Goal: Task Accomplishment & Management: Use online tool/utility

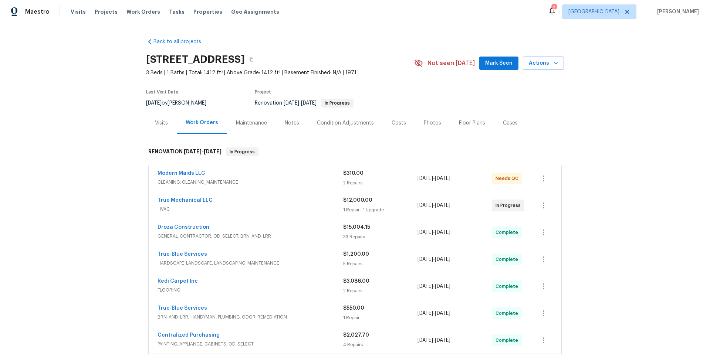
click at [288, 123] on div "Notes" at bounding box center [292, 122] width 14 height 7
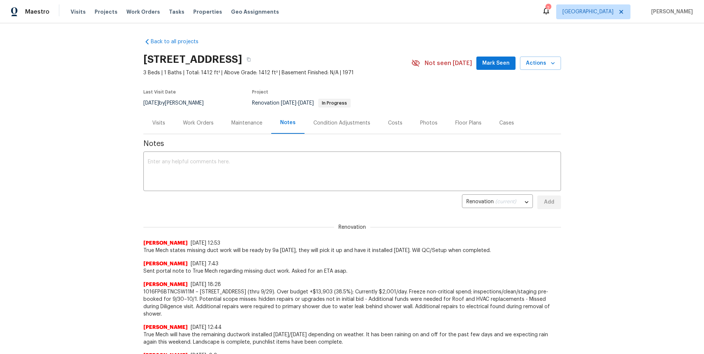
click at [202, 124] on div "Work Orders" at bounding box center [198, 122] width 31 height 7
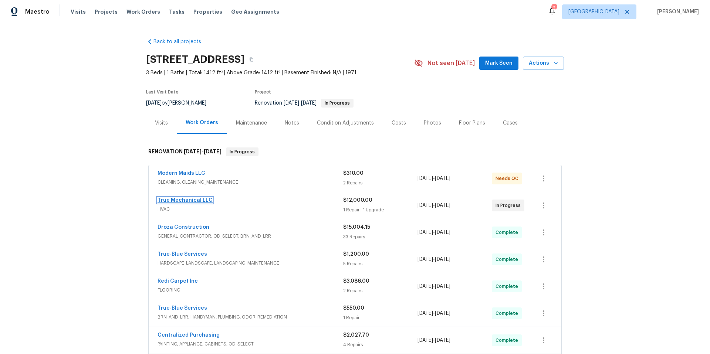
click at [197, 200] on link "True Mechanical LLC" at bounding box center [185, 200] width 55 height 5
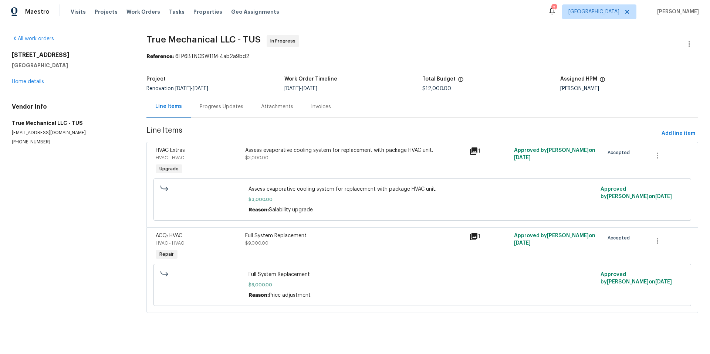
click at [217, 106] on div "Progress Updates" at bounding box center [222, 106] width 44 height 7
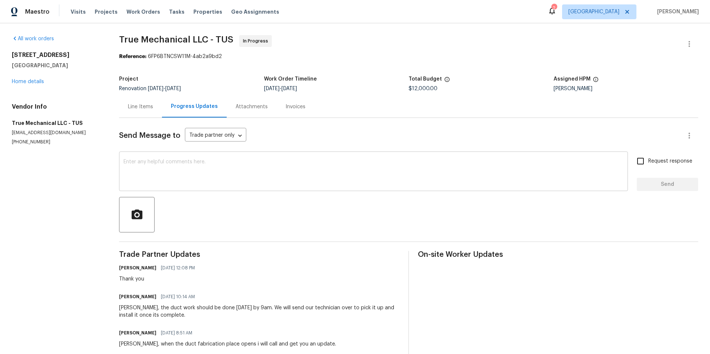
click at [322, 173] on textarea at bounding box center [374, 172] width 500 height 26
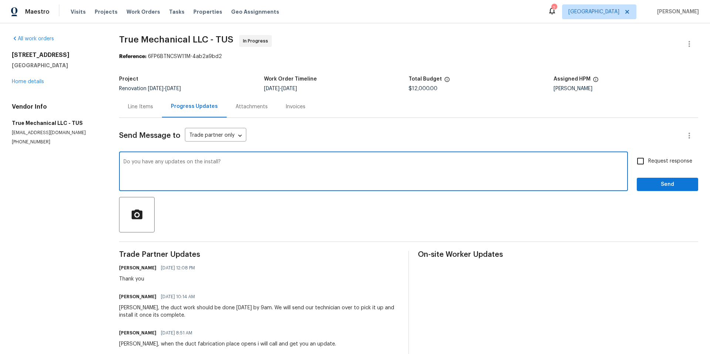
type textarea "Do you have any updates on the install?"
click at [635, 163] on input "Request response" at bounding box center [641, 161] width 16 height 16
checkbox input "true"
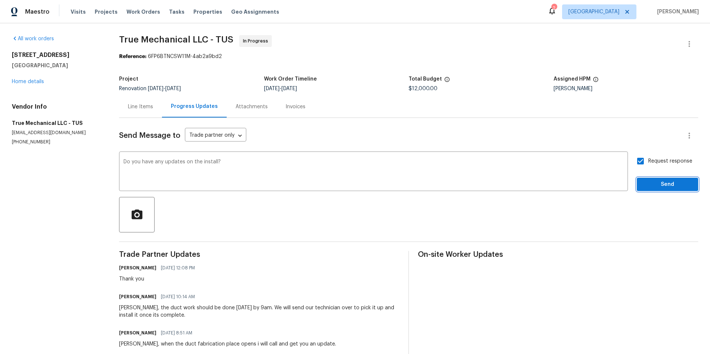
click at [669, 190] on button "Send" at bounding box center [667, 185] width 61 height 14
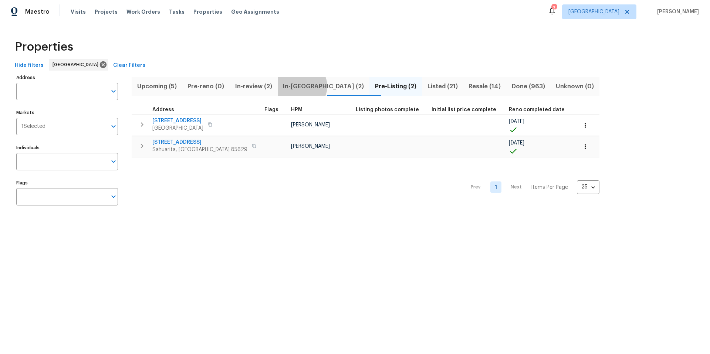
click at [307, 86] on span "In-reno (2)" at bounding box center [323, 86] width 83 height 10
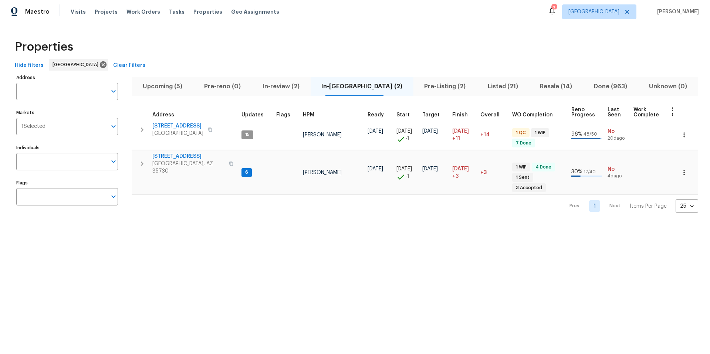
click at [171, 88] on span "Upcoming (5)" at bounding box center [162, 86] width 53 height 10
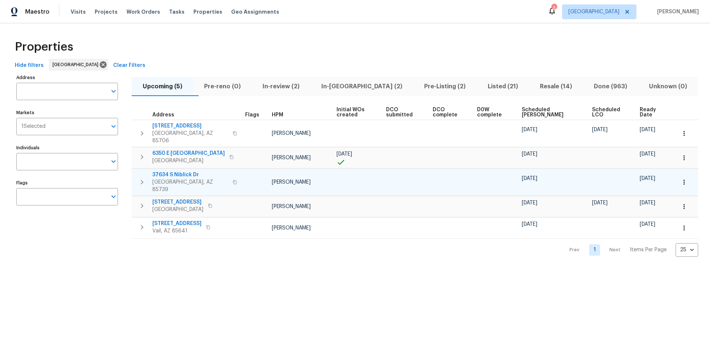
click at [141, 178] on icon "button" at bounding box center [142, 182] width 9 height 9
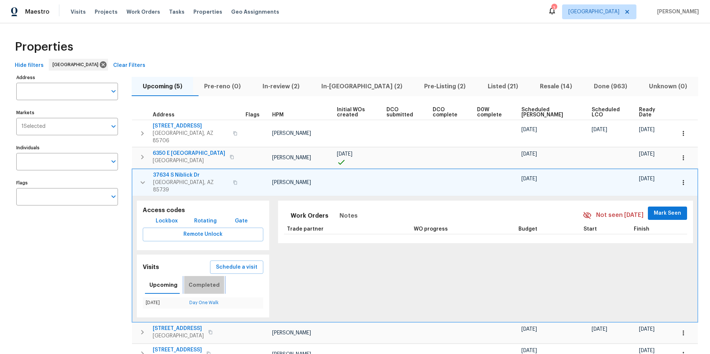
click at [203, 281] on span "Completed" at bounding box center [204, 285] width 31 height 9
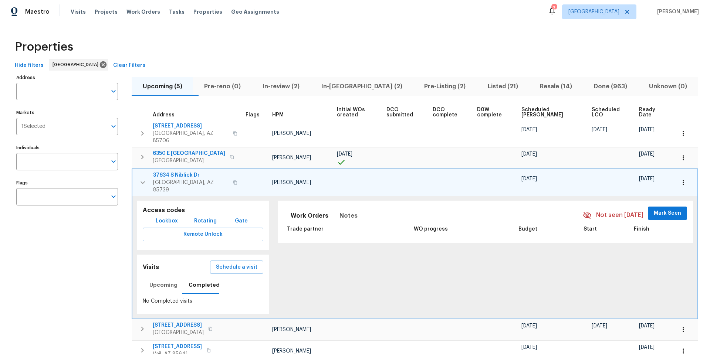
click at [680, 179] on icon "button" at bounding box center [683, 182] width 7 height 7
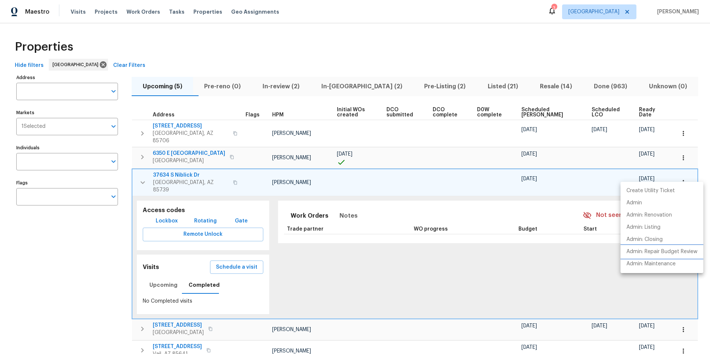
click at [676, 253] on p "Admin: Repair Budget Review" at bounding box center [661, 252] width 71 height 8
click at [381, 34] on div at bounding box center [355, 177] width 710 height 354
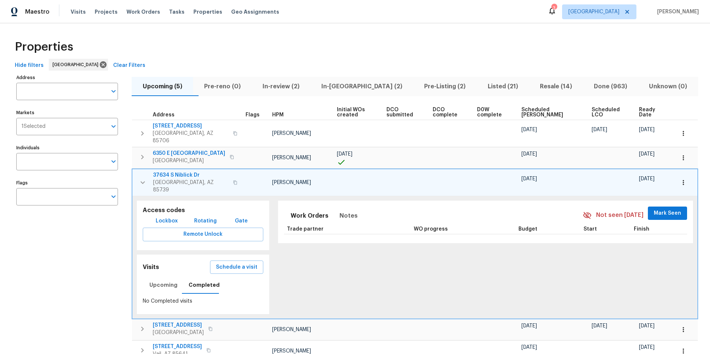
click at [144, 178] on icon "button" at bounding box center [142, 182] width 9 height 9
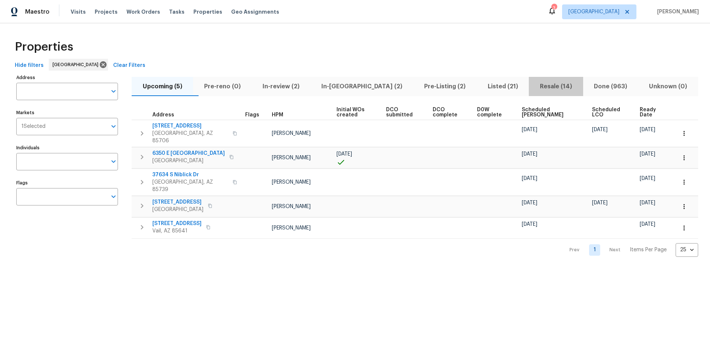
click at [538, 85] on span "Resale (14)" at bounding box center [555, 86] width 45 height 10
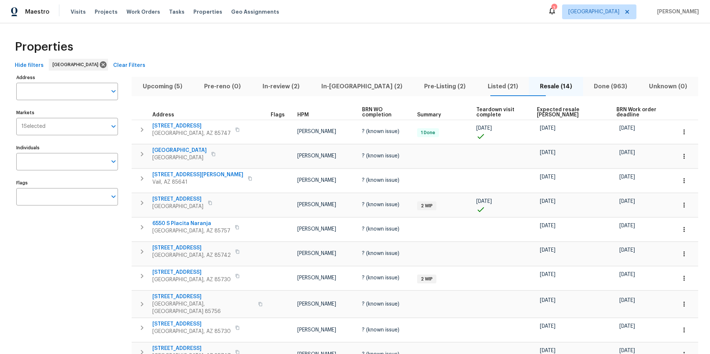
click at [551, 109] on span "Expected resale COE" at bounding box center [570, 112] width 67 height 10
